Goal: Task Accomplishment & Management: Manage account settings

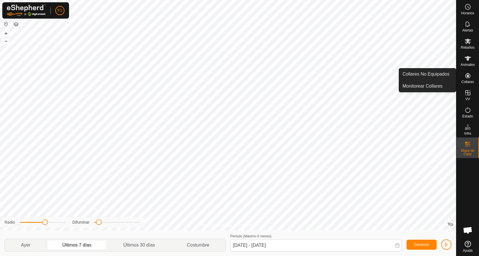
click at [466, 76] on icon at bounding box center [467, 75] width 5 height 5
click at [418, 87] on span "Monitorear Collares" at bounding box center [423, 86] width 40 height 7
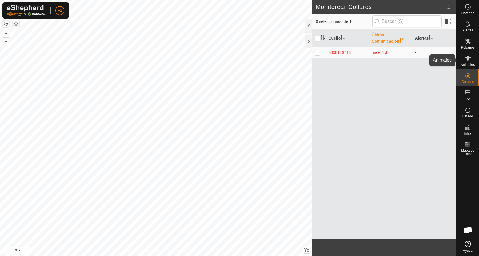
click at [469, 59] on icon at bounding box center [468, 58] width 6 height 5
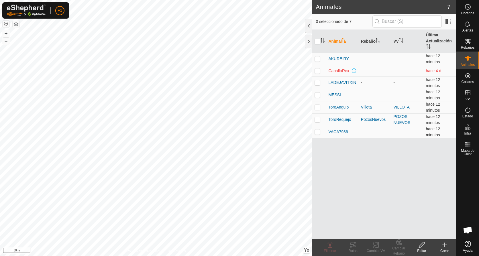
click at [317, 133] on p-checkbox at bounding box center [318, 132] width 6 height 5
checkbox input "true"
click at [318, 107] on p-checkbox at bounding box center [318, 107] width 6 height 5
checkbox input "true"
click at [467, 43] on icon at bounding box center [468, 41] width 7 height 7
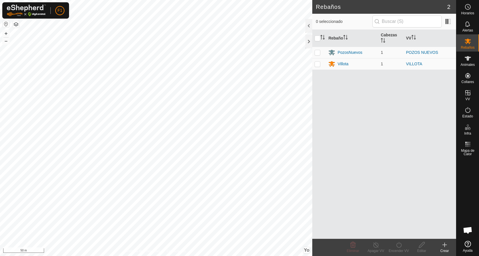
click at [444, 244] on icon at bounding box center [444, 245] width 7 height 7
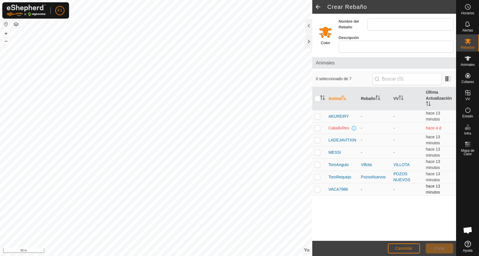
click at [318, 187] on p-checkbox at bounding box center [318, 189] width 6 height 5
click at [317, 187] on p-checkbox at bounding box center [318, 189] width 6 height 5
checkbox input "false"
click at [373, 22] on input "Nombre del Rebaño" at bounding box center [410, 24] width 87 height 12
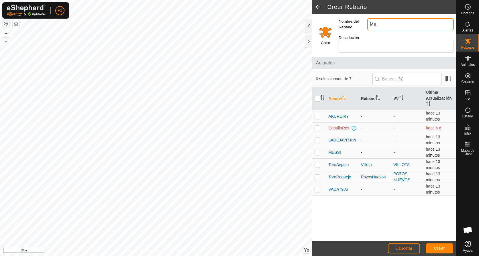
type input "M"
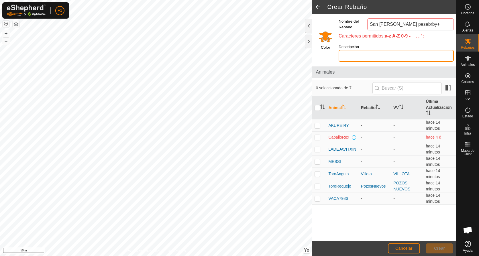
click at [394, 50] on input "Descripción" at bounding box center [396, 56] width 115 height 12
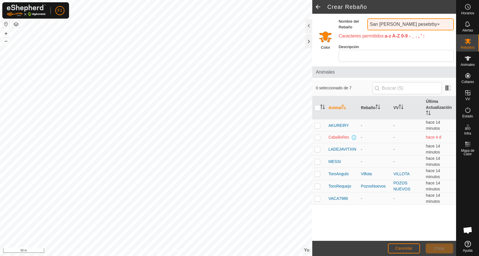
click at [418, 23] on input "San [PERSON_NAME] pesebrby+" at bounding box center [410, 24] width 87 height 12
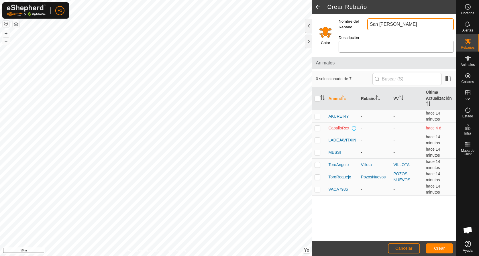
type input "San [PERSON_NAME]"
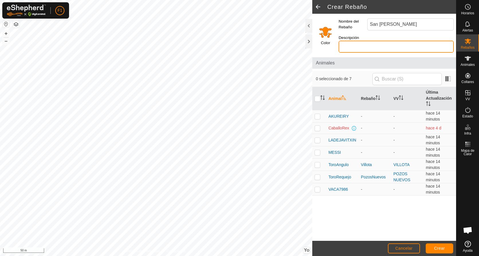
click at [374, 41] on input "Descripción" at bounding box center [396, 47] width 115 height 12
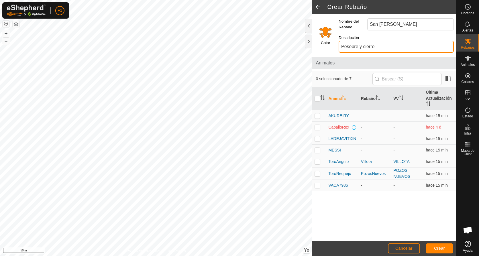
type input "Pesebre y cierre"
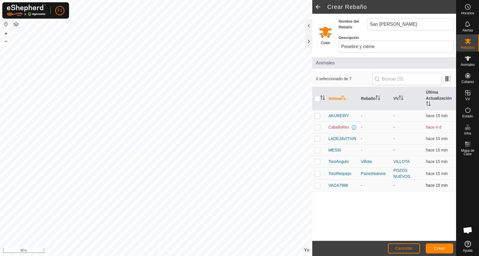
click at [318, 183] on p-checkbox at bounding box center [318, 185] width 6 height 5
checkbox input "true"
click at [435, 248] on span "Crear" at bounding box center [439, 248] width 11 height 5
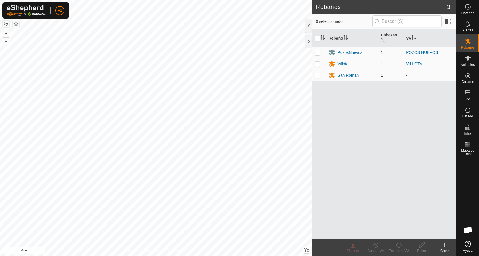
click at [444, 246] on icon at bounding box center [444, 245] width 7 height 7
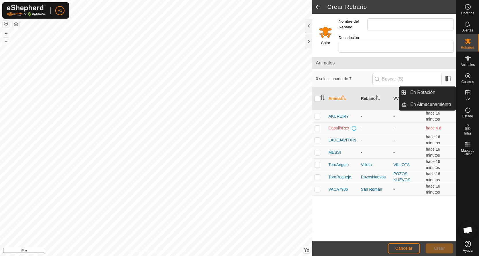
click at [469, 92] on icon at bounding box center [468, 92] width 7 height 7
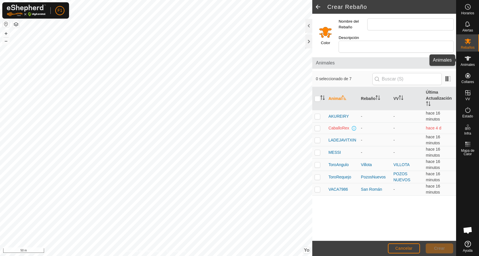
click at [467, 60] on icon at bounding box center [468, 58] width 6 height 5
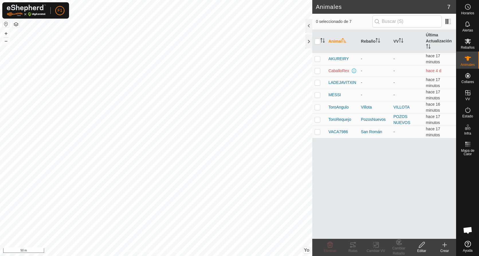
click at [444, 248] on icon at bounding box center [444, 245] width 7 height 7
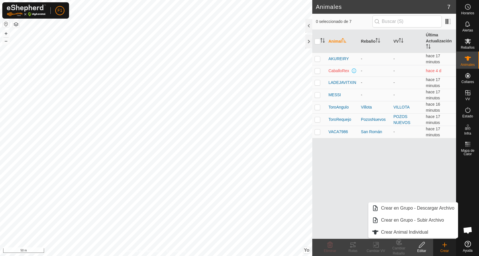
click at [442, 246] on icon at bounding box center [444, 245] width 7 height 7
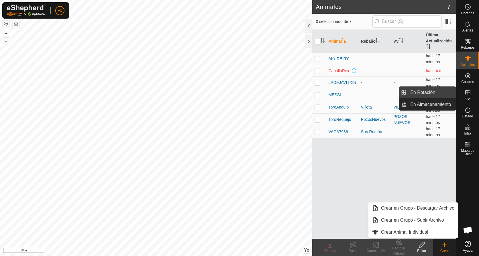
click at [423, 91] on link "En Rotación" at bounding box center [431, 92] width 49 height 11
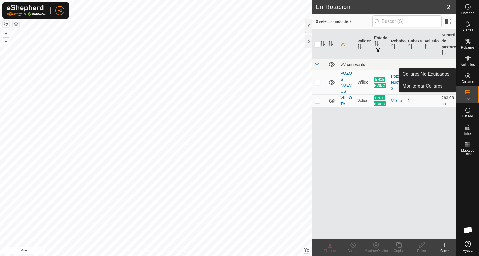
click at [468, 79] on es-neckbands-svg-icon at bounding box center [468, 75] width 10 height 9
click at [429, 72] on link "Collares No Equipados" at bounding box center [427, 73] width 57 height 11
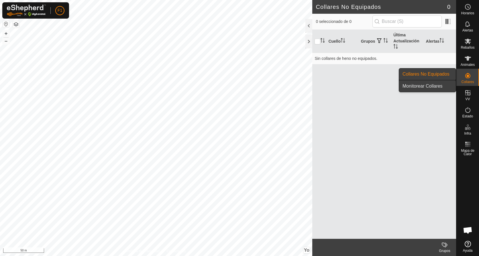
click at [429, 84] on link "Monitorear Collares" at bounding box center [427, 86] width 57 height 11
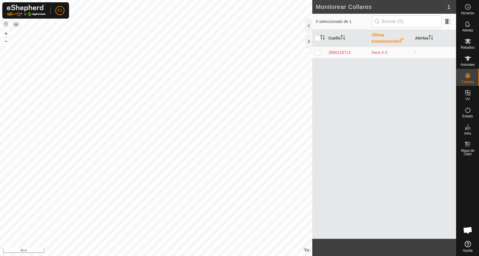
click at [426, 105] on div "Cuello Última Comunicación Alertas 3868126713 hace 4 d -" at bounding box center [384, 134] width 144 height 209
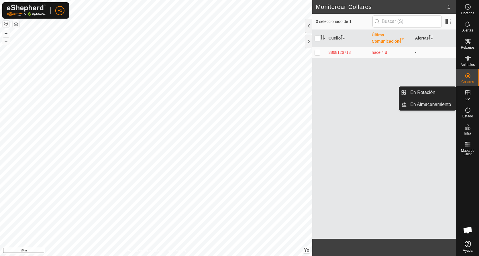
click at [467, 93] on icon at bounding box center [467, 92] width 5 height 5
click at [468, 96] on icon at bounding box center [468, 92] width 7 height 7
click at [469, 95] on icon at bounding box center [467, 92] width 5 height 5
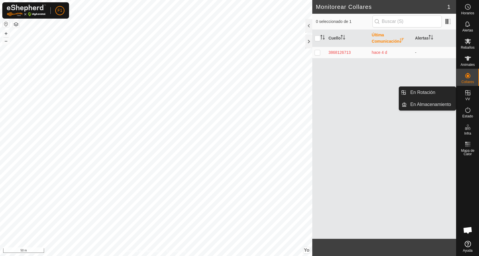
click at [469, 93] on icon at bounding box center [468, 92] width 7 height 7
click at [426, 92] on link "En Rotación" at bounding box center [431, 92] width 49 height 11
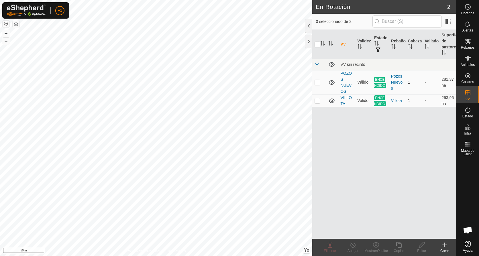
click at [444, 248] on icon at bounding box center [444, 245] width 7 height 7
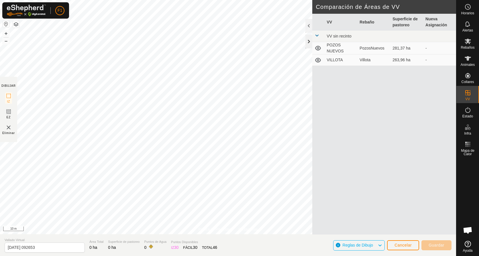
click at [309, 42] on div at bounding box center [308, 42] width 7 height 14
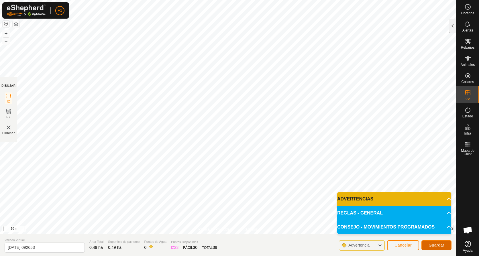
click at [433, 244] on span "Guardar" at bounding box center [437, 245] width 16 height 5
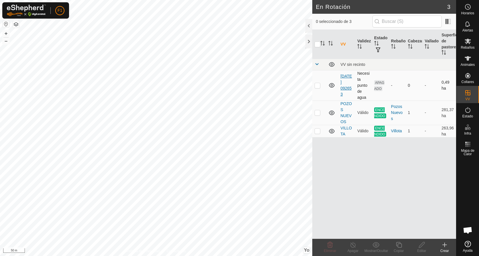
drag, startPoint x: 332, startPoint y: 85, endPoint x: 347, endPoint y: 81, distance: 15.8
click at [347, 81] on link "[DATE] 092653" at bounding box center [345, 85] width 11 height 23
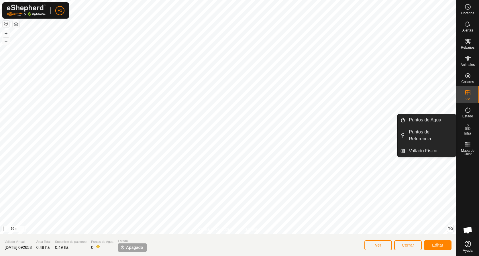
click at [468, 132] on span "Infra" at bounding box center [467, 133] width 7 height 3
click at [431, 120] on link "Puntos de Agua" at bounding box center [430, 119] width 50 height 11
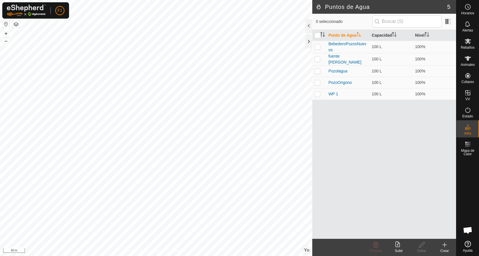
click at [444, 246] on icon at bounding box center [444, 245] width 7 height 7
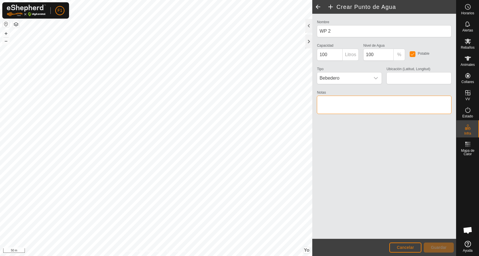
click at [346, 101] on textarea "Notas" at bounding box center [384, 105] width 135 height 18
type textarea "b"
click at [346, 101] on textarea "Notas" at bounding box center [384, 105] width 135 height 18
type textarea "san [PERSON_NAME] arriba"
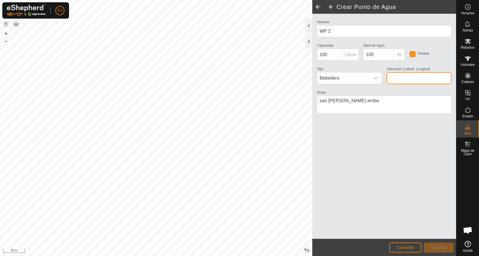
click at [391, 76] on input "Ubicación (Latitud, Longitud)" at bounding box center [419, 78] width 65 height 12
type input "42.991663, -3.166737"
click at [441, 247] on span "Guardar" at bounding box center [439, 247] width 16 height 5
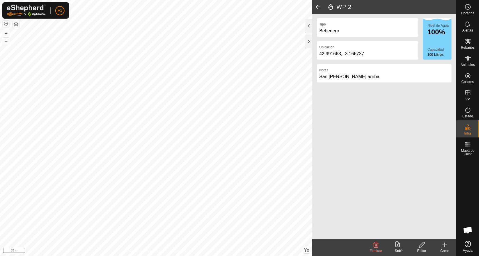
click at [366, 51] on div "42.991663, -3.166737" at bounding box center [367, 53] width 97 height 7
click at [308, 41] on div at bounding box center [308, 42] width 7 height 14
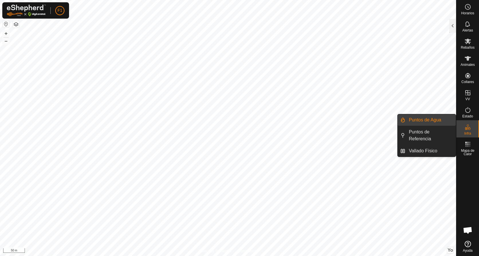
click at [430, 119] on link "Puntos de Agua" at bounding box center [430, 119] width 50 height 11
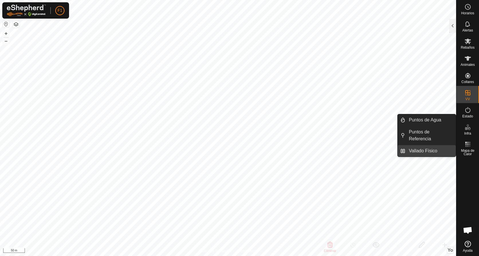
click at [424, 145] on link "Vallado Físico" at bounding box center [430, 150] width 50 height 11
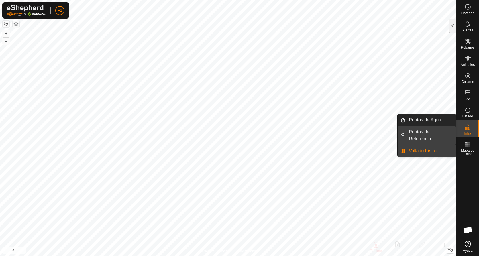
click at [425, 130] on link "Puntos de Referencia" at bounding box center [430, 135] width 50 height 18
click at [425, 119] on link "Puntos de Agua" at bounding box center [430, 119] width 50 height 11
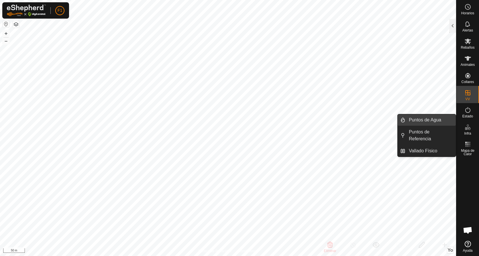
click at [429, 119] on link "Puntos de Agua" at bounding box center [430, 119] width 50 height 11
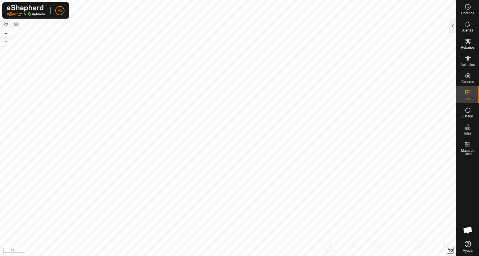
checkbox input "false"
click at [451, 251] on span "Yo" at bounding box center [450, 250] width 5 height 5
click at [451, 251] on button "›" at bounding box center [450, 250] width 6 height 6
click at [465, 110] on icon at bounding box center [468, 110] width 7 height 7
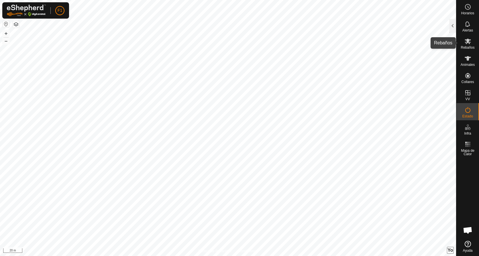
click at [467, 42] on icon at bounding box center [468, 41] width 6 height 5
click at [452, 25] on div at bounding box center [452, 26] width 7 height 14
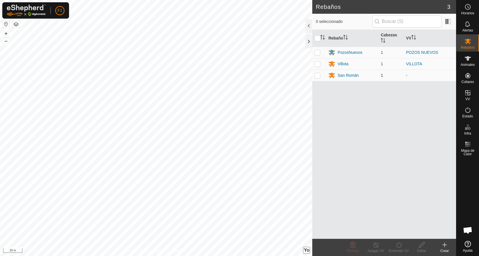
click at [318, 76] on p-checkbox at bounding box center [318, 75] width 6 height 5
checkbox input "true"
click at [419, 247] on icon at bounding box center [422, 245] width 6 height 6
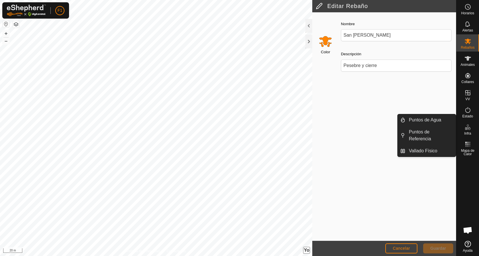
click at [466, 130] on icon at bounding box center [468, 127] width 7 height 7
click at [425, 119] on link "Puntos de Agua" at bounding box center [430, 119] width 50 height 11
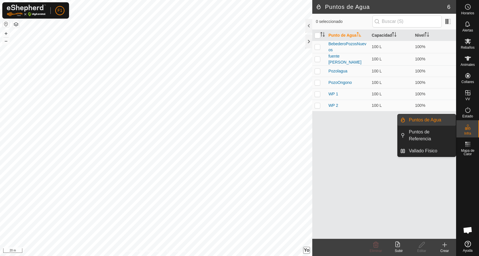
click at [423, 120] on link "Puntos de Agua" at bounding box center [430, 119] width 50 height 11
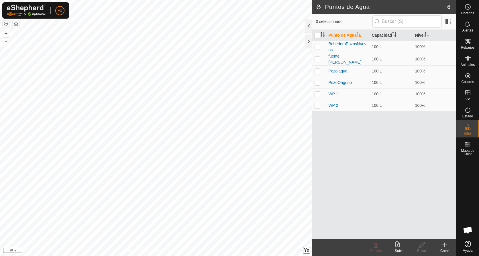
click at [444, 244] on icon at bounding box center [444, 245] width 7 height 7
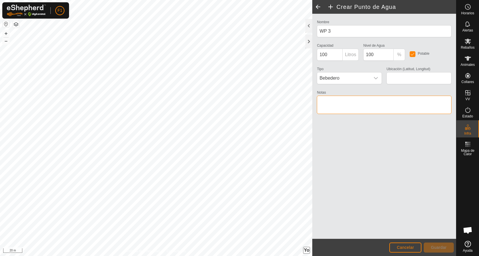
click at [338, 103] on textarea "Notas" at bounding box center [384, 105] width 135 height 18
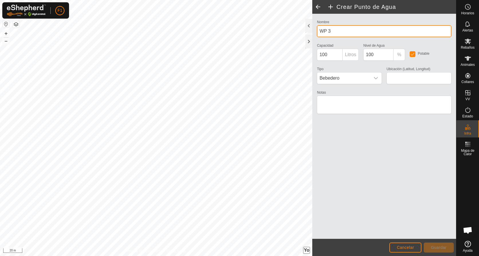
click at [332, 32] on input "WP 3" at bounding box center [384, 31] width 135 height 12
type input "W"
type input "bebedero san [PERSON_NAME]"
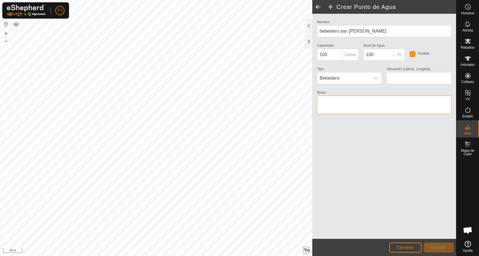
click at [340, 103] on textarea "Notas" at bounding box center [384, 105] width 135 height 18
type textarea "s"
type textarea "bebedero san [PERSON_NAME] de arriba"
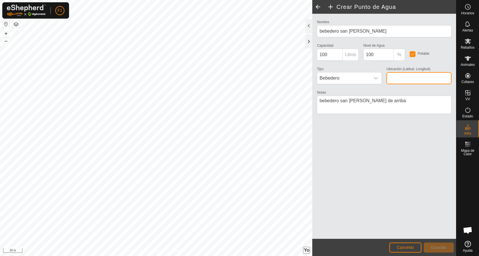
click at [400, 78] on input "Ubicación (Latitud, Longitud)" at bounding box center [419, 78] width 65 height 12
type input "42.991663, -3.166737"
click at [437, 250] on span "Guardar" at bounding box center [439, 247] width 16 height 5
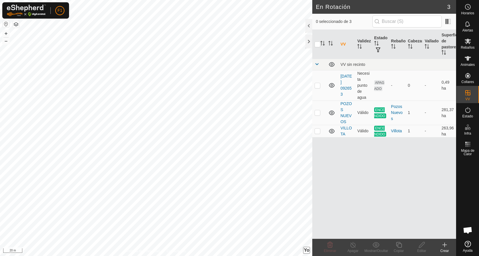
checkbox input "true"
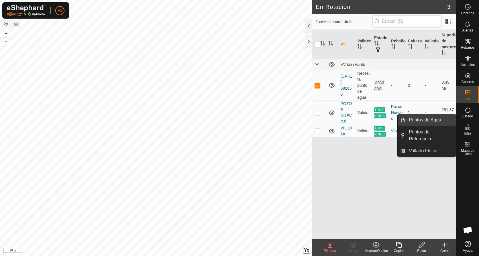
click at [425, 118] on link "Puntos de Agua" at bounding box center [430, 119] width 50 height 11
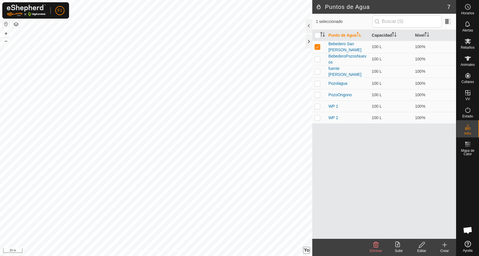
click at [422, 247] on icon at bounding box center [421, 245] width 7 height 7
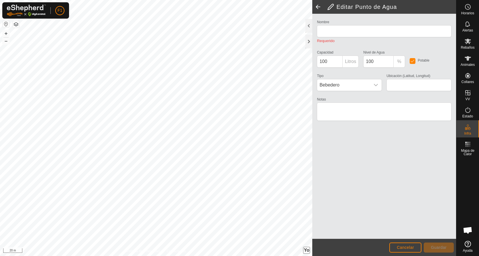
type input "bebedero san [PERSON_NAME]"
type input "42.991663, -3.166737"
type textarea "bebedero san [PERSON_NAME] de arriba"
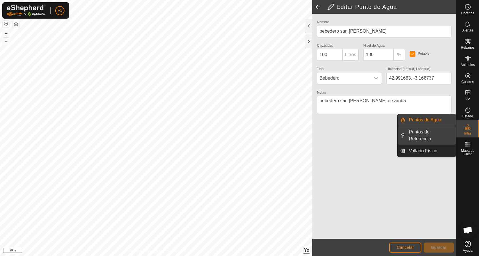
click at [430, 130] on link "Puntos de Referencia" at bounding box center [430, 135] width 50 height 18
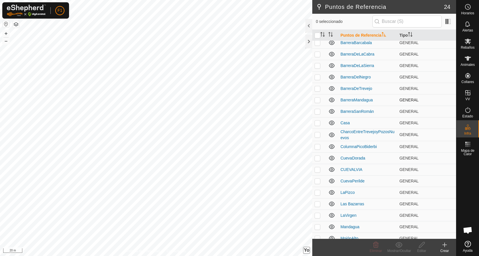
scroll to position [78, 0]
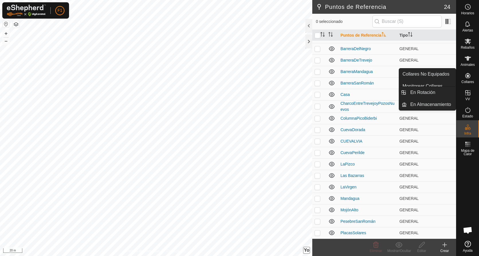
click at [468, 92] on icon at bounding box center [468, 92] width 7 height 7
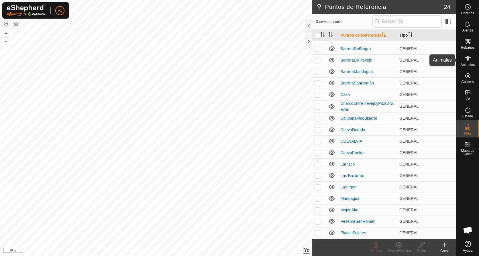
click at [469, 58] on icon at bounding box center [468, 58] width 6 height 5
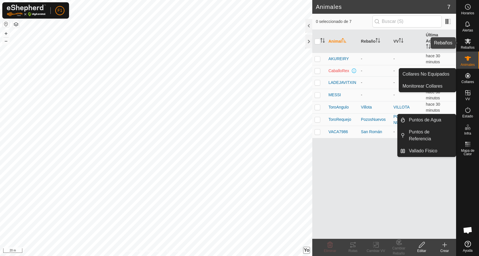
click at [468, 44] on icon at bounding box center [468, 41] width 7 height 7
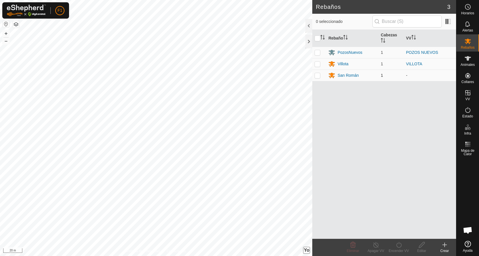
click at [319, 75] on p-checkbox at bounding box center [318, 75] width 6 height 5
checkbox input "true"
click at [445, 245] on icon at bounding box center [445, 245] width 4 height 0
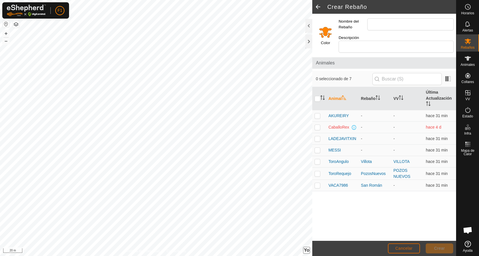
click at [404, 248] on span "Cancelar" at bounding box center [403, 248] width 17 height 5
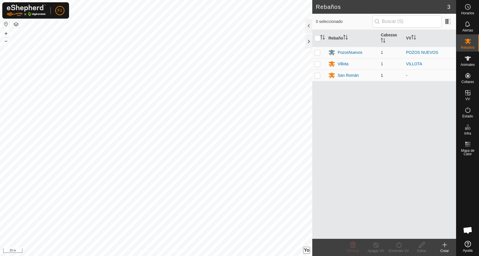
click at [317, 75] on p-checkbox at bounding box center [318, 75] width 6 height 5
click at [399, 245] on icon at bounding box center [398, 245] width 7 height 7
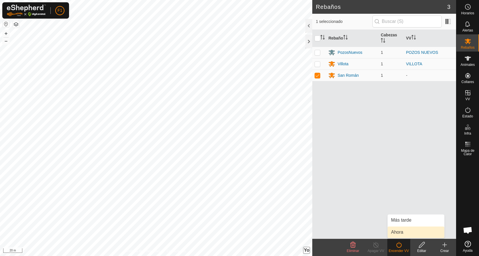
click at [397, 232] on link "Ahora" at bounding box center [416, 232] width 57 height 11
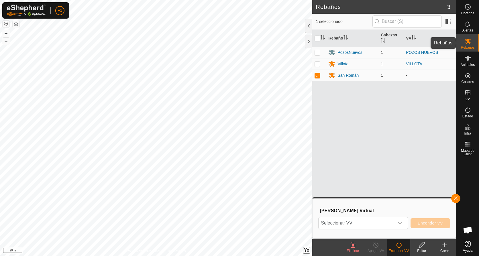
click at [469, 42] on icon at bounding box center [468, 41] width 6 height 5
click at [318, 76] on p-checkbox at bounding box center [318, 75] width 6 height 5
click at [317, 75] on p-checkbox at bounding box center [318, 75] width 6 height 5
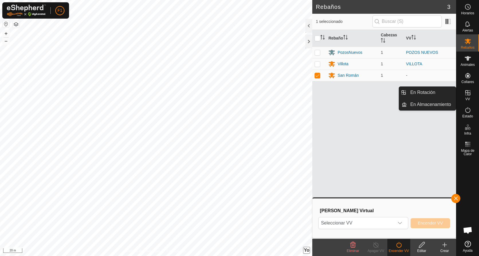
click at [467, 95] on icon at bounding box center [468, 92] width 7 height 7
click at [467, 94] on icon at bounding box center [468, 92] width 7 height 7
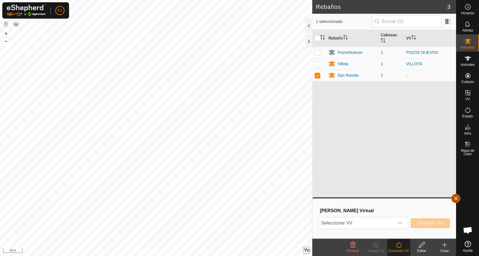
click at [454, 197] on button "button" at bounding box center [455, 198] width 9 height 9
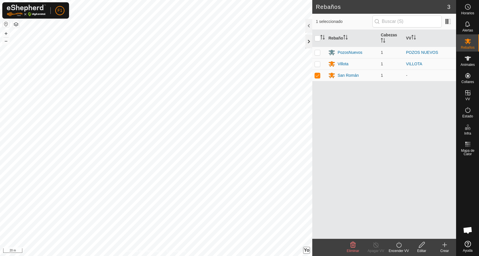
click at [310, 40] on div at bounding box center [308, 42] width 7 height 14
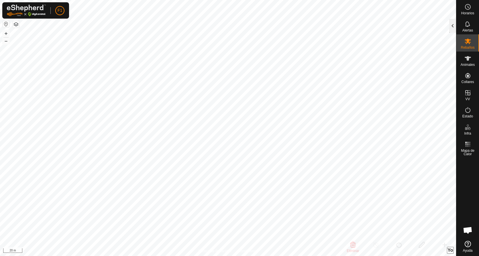
click at [453, 26] on div at bounding box center [452, 26] width 7 height 14
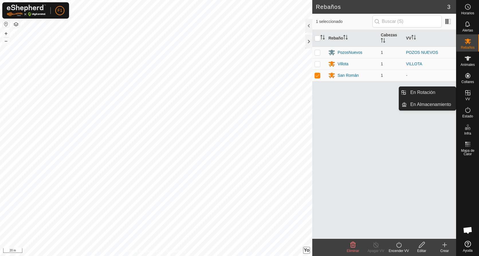
click at [467, 93] on icon at bounding box center [467, 92] width 5 height 5
click at [469, 93] on icon at bounding box center [467, 92] width 5 height 5
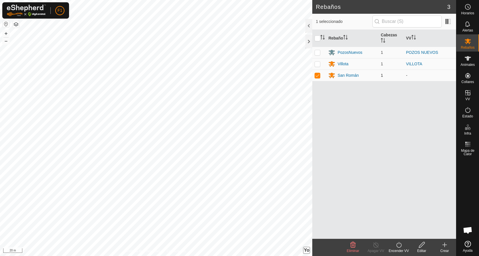
click at [318, 74] on p-checkbox at bounding box center [318, 75] width 6 height 5
checkbox input "true"
click at [467, 60] on icon at bounding box center [468, 58] width 6 height 5
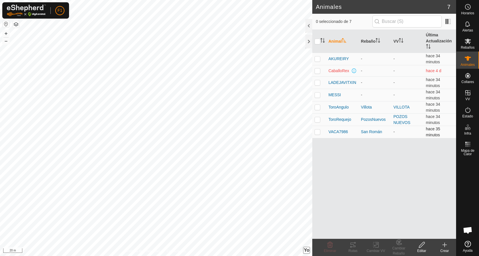
click at [317, 132] on p-checkbox at bounding box center [318, 132] width 6 height 5
checkbox input "true"
click at [443, 246] on icon at bounding box center [444, 245] width 7 height 7
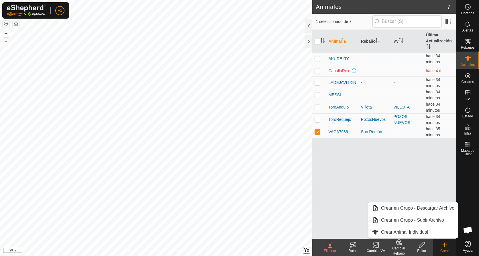
click at [401, 186] on div "Animal Rebaño VV Última Actualización AKUREIRY - - hace 34 minutos CaballoRex -…" at bounding box center [384, 134] width 144 height 209
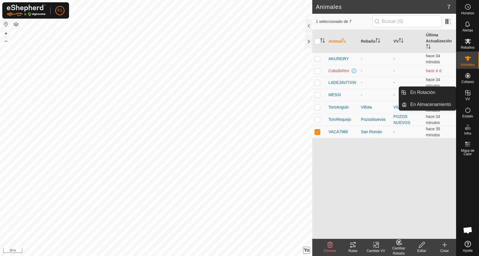
click at [421, 207] on div "Animal Rebaño VV Última Actualización AKUREIRY - - hace 34 minutos CaballoRex -…" at bounding box center [384, 134] width 144 height 209
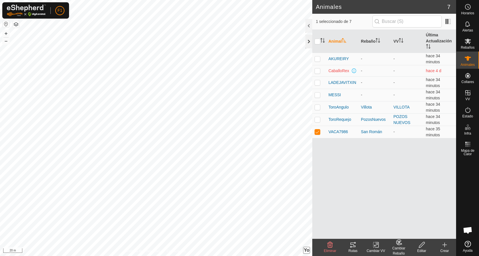
click at [306, 41] on div at bounding box center [308, 42] width 7 height 14
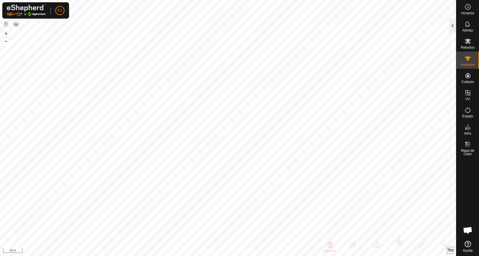
click at [451, 24] on div at bounding box center [452, 26] width 7 height 14
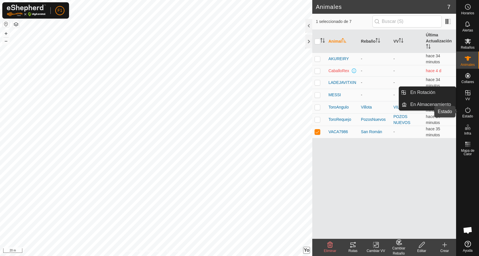
click at [467, 111] on icon at bounding box center [468, 110] width 7 height 7
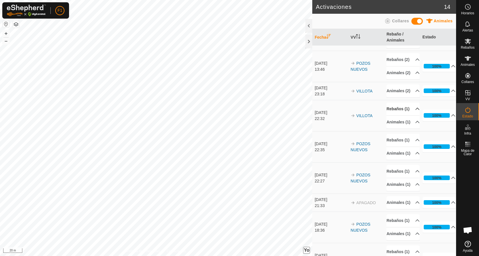
scroll to position [3, 0]
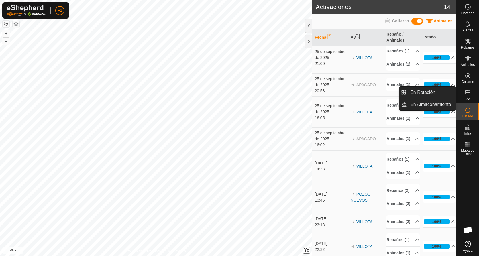
click at [467, 93] on icon at bounding box center [467, 92] width 5 height 5
click at [468, 93] on icon at bounding box center [467, 92] width 5 height 5
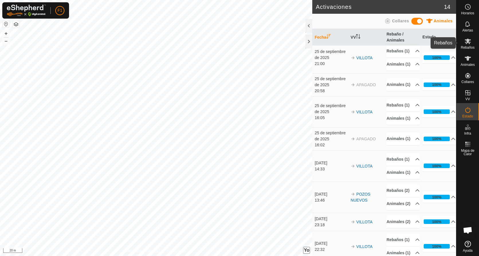
click at [469, 43] on icon at bounding box center [468, 41] width 6 height 5
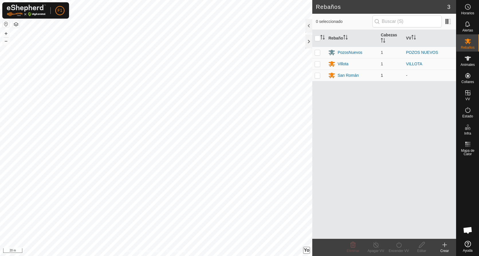
click at [318, 75] on p-checkbox at bounding box center [318, 75] width 6 height 5
checkbox input "true"
click at [398, 246] on icon at bounding box center [398, 245] width 7 height 7
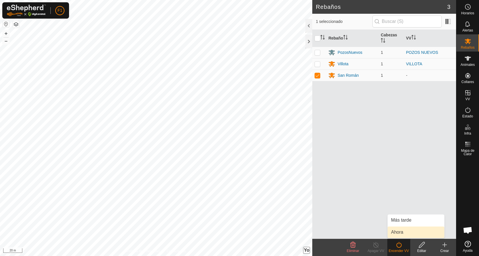
click at [398, 233] on link "Ahora" at bounding box center [416, 232] width 57 height 11
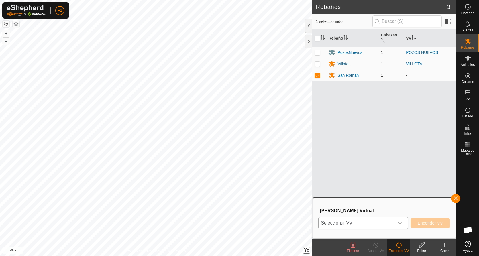
click at [402, 222] on icon "Disparador desplegable" at bounding box center [400, 223] width 5 height 5
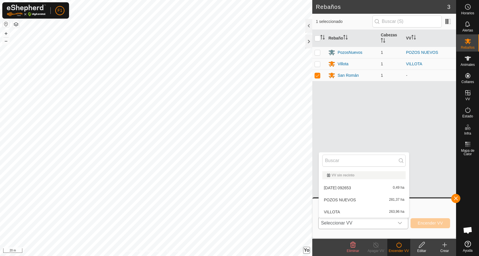
click at [399, 200] on li "POZOS NUEVOS 281,37 ha" at bounding box center [364, 199] width 90 height 11
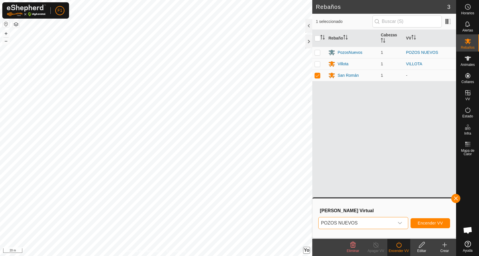
click at [401, 224] on icon "Disparador desplegable" at bounding box center [400, 223] width 4 height 2
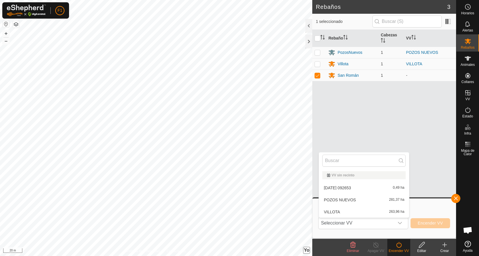
click at [386, 197] on li "POZOS NUEVOS 281,37 ha" at bounding box center [364, 199] width 90 height 11
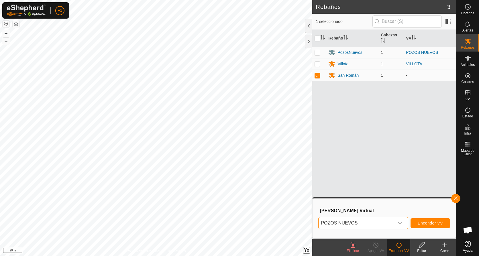
click at [399, 223] on icon "Disparador desplegable" at bounding box center [400, 223] width 5 height 5
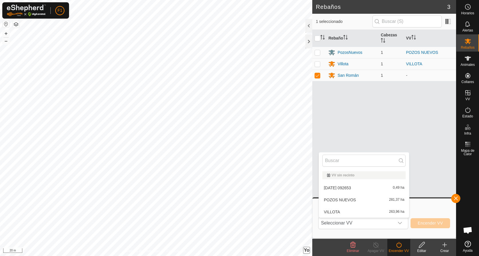
click at [381, 186] on li "[DATE] 092653 0,49 ha" at bounding box center [364, 187] width 90 height 11
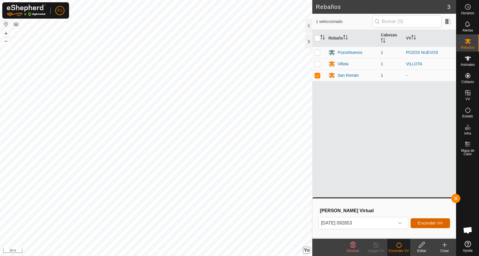
click at [425, 222] on span "Encender VV" at bounding box center [430, 223] width 25 height 5
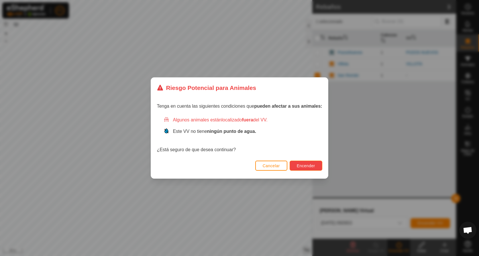
click at [302, 166] on span "Encender" at bounding box center [306, 166] width 18 height 5
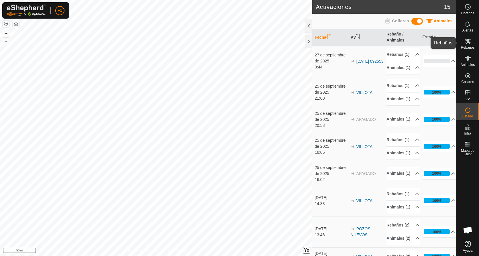
click at [467, 41] on icon at bounding box center [468, 41] width 6 height 5
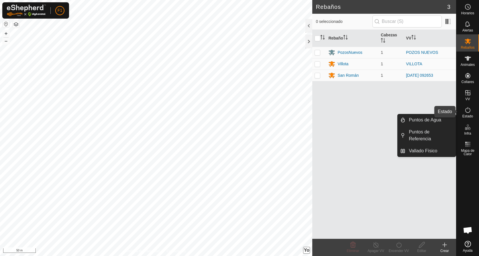
click at [470, 110] on icon at bounding box center [468, 110] width 7 height 7
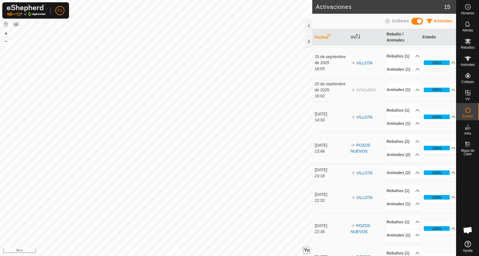
scroll to position [86, 0]
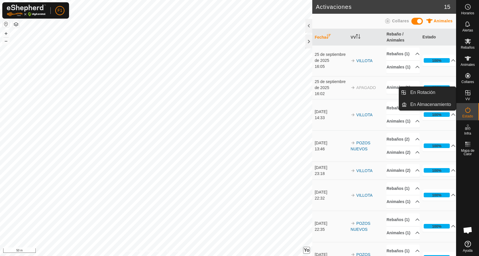
click at [466, 91] on icon at bounding box center [468, 92] width 7 height 7
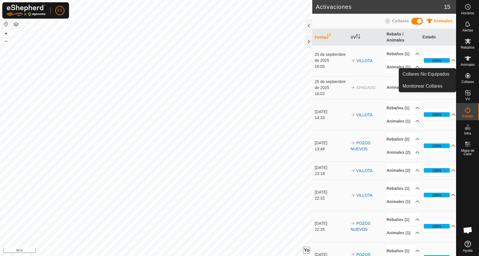
click at [467, 77] on icon at bounding box center [467, 75] width 5 height 5
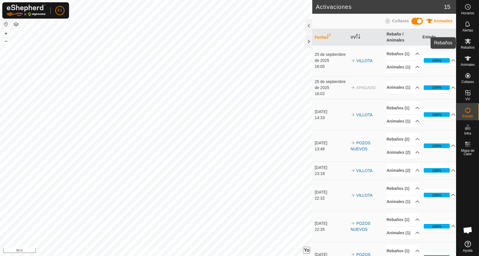
click at [468, 41] on icon at bounding box center [468, 41] width 6 height 5
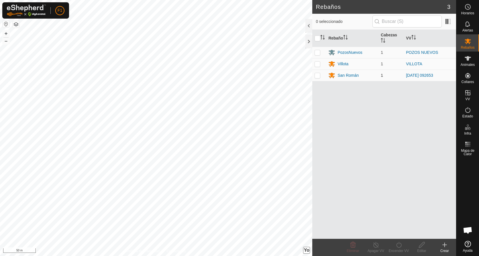
click at [315, 75] on p-checkbox at bounding box center [318, 75] width 6 height 5
checkbox input "true"
click at [420, 249] on div "Editar" at bounding box center [421, 250] width 23 height 5
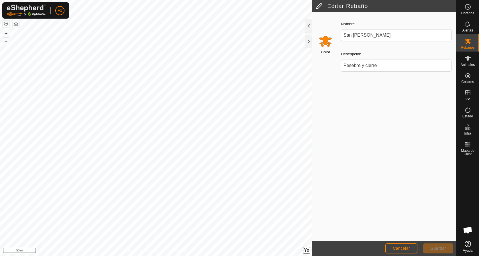
click at [395, 166] on div "Color Nombre San [PERSON_NAME] Descripción Pesebre y cierre" at bounding box center [384, 126] width 144 height 229
click at [395, 247] on span "Cancelar" at bounding box center [401, 248] width 17 height 5
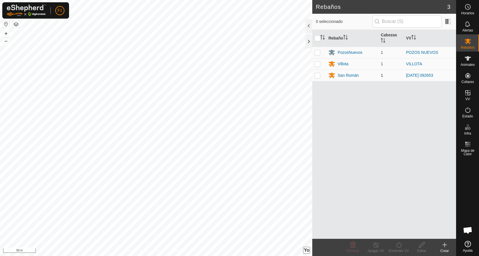
click at [317, 78] on td at bounding box center [319, 75] width 14 height 11
checkbox input "true"
click at [422, 246] on icon at bounding box center [421, 245] width 7 height 7
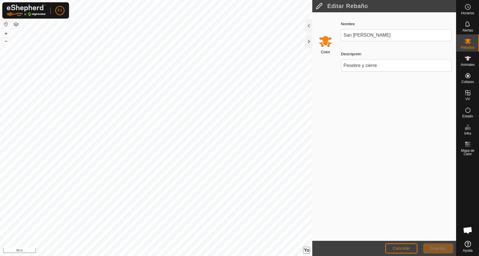
click at [391, 174] on div "Color Nombre San [PERSON_NAME] Descripción Pesebre y cierre" at bounding box center [384, 126] width 144 height 229
click at [401, 250] on span "Cancelar" at bounding box center [401, 248] width 17 height 5
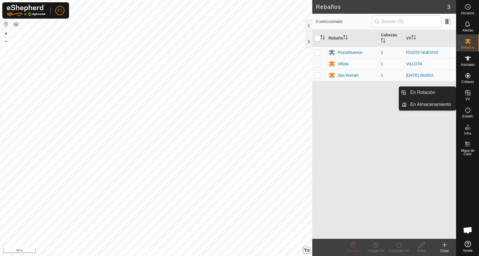
click at [465, 93] on icon at bounding box center [468, 92] width 7 height 7
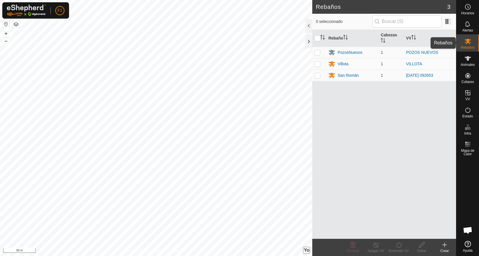
click at [465, 44] on icon at bounding box center [468, 41] width 7 height 7
click at [468, 58] on icon at bounding box center [468, 58] width 6 height 5
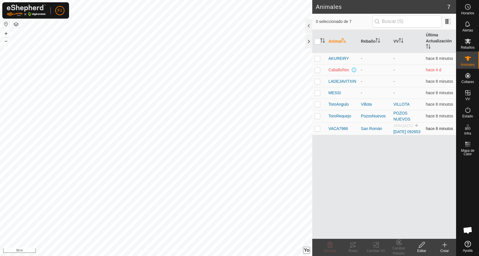
click at [319, 131] on p-checkbox at bounding box center [318, 128] width 6 height 5
checkbox input "true"
